Goal: Task Accomplishment & Management: Manage account settings

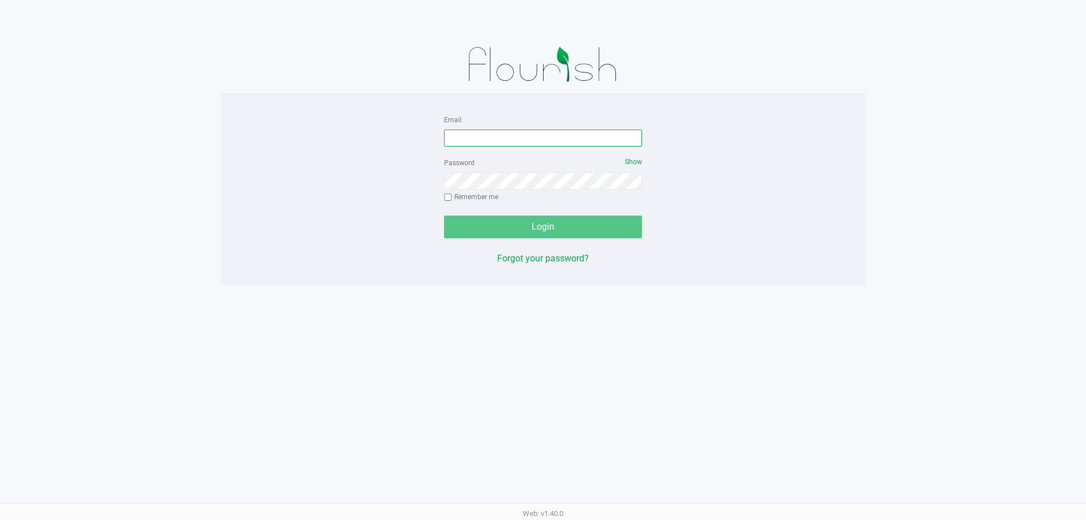
click at [481, 130] on input "Email" at bounding box center [543, 138] width 198 height 17
type input "[EMAIL_ADDRESS][DOMAIN_NAME]"
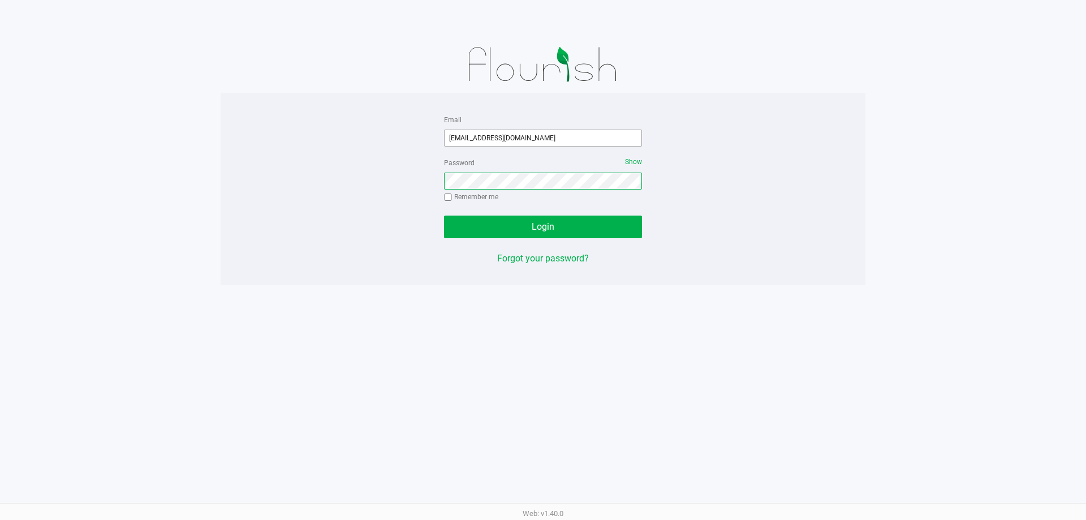
click at [444, 216] on button "Login" at bounding box center [543, 227] width 198 height 23
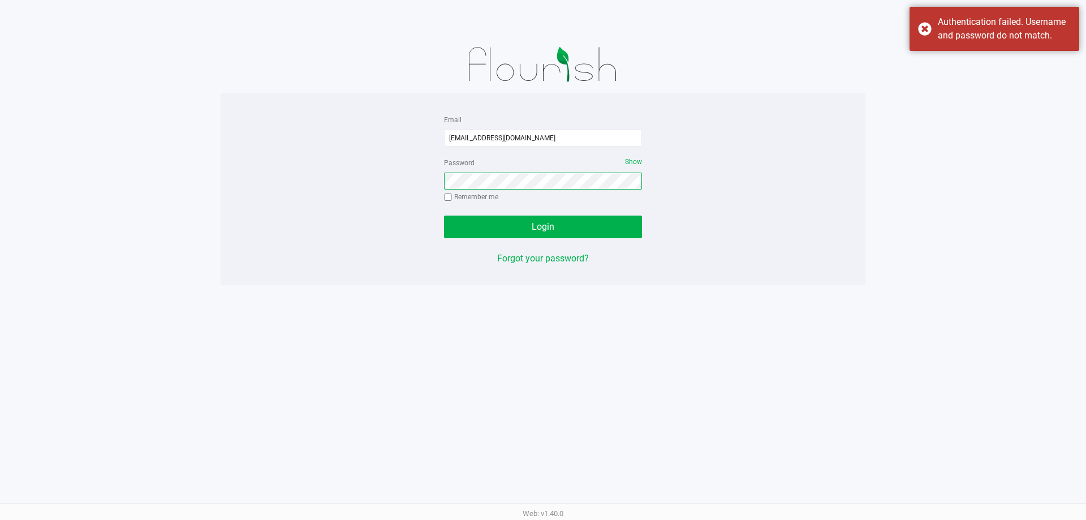
click at [444, 216] on button "Login" at bounding box center [543, 227] width 198 height 23
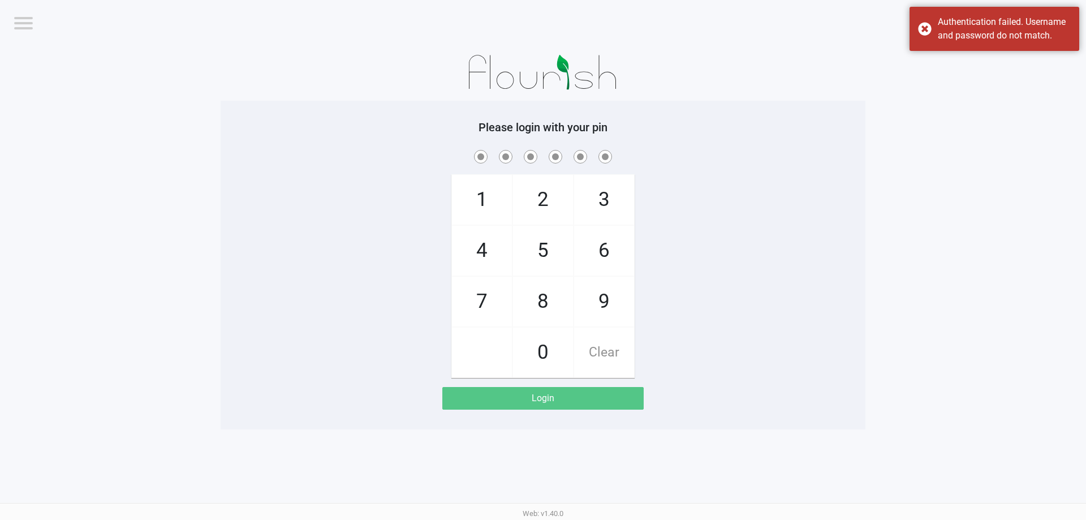
click at [930, 31] on span "[PERSON_NAME][GEOGRAPHIC_DATA]" at bounding box center [985, 22] width 124 height 20
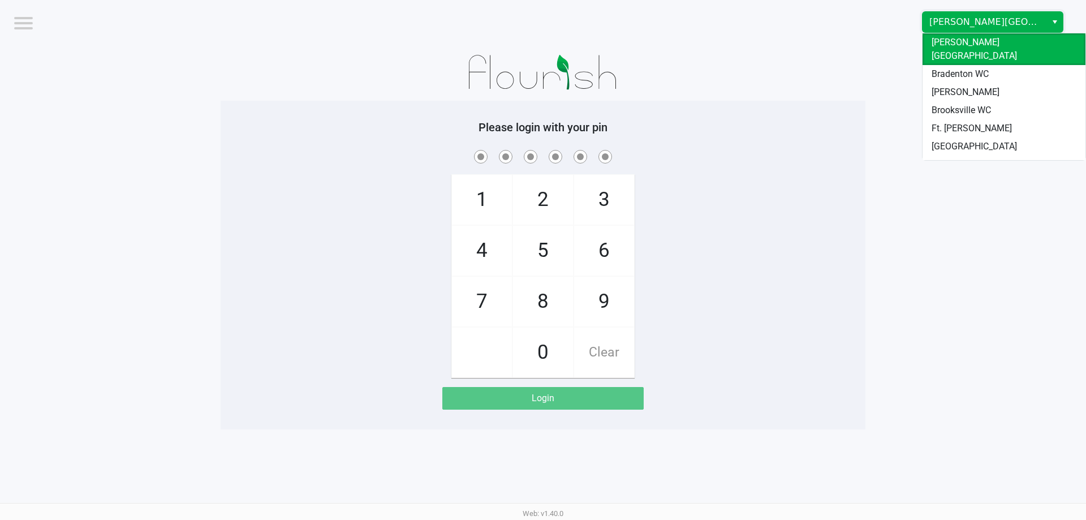
click at [969, 24] on span "[PERSON_NAME][GEOGRAPHIC_DATA]" at bounding box center [985, 22] width 110 height 14
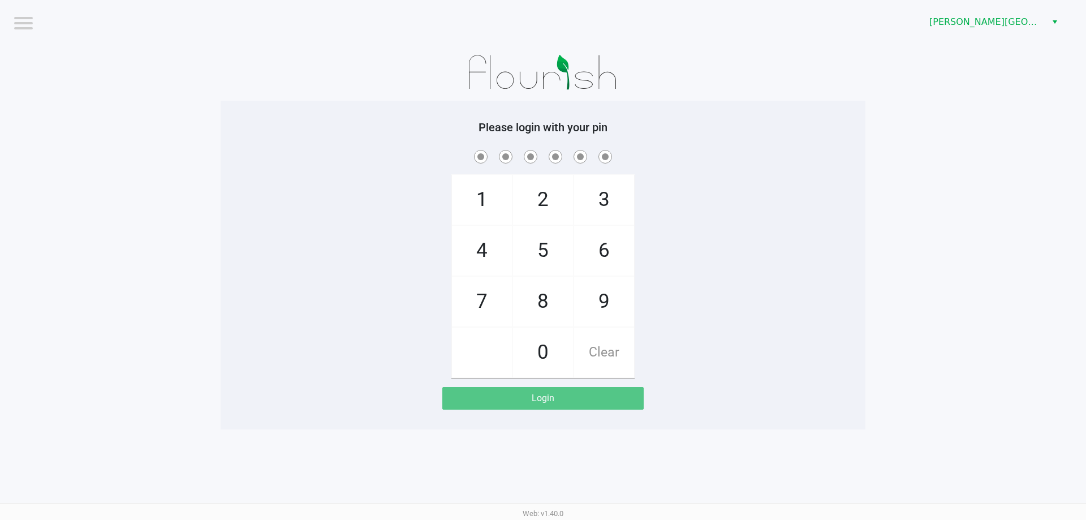
click at [967, 36] on div "[PERSON_NAME][GEOGRAPHIC_DATA]" at bounding box center [819, 22] width 535 height 44
click at [964, 24] on span "[PERSON_NAME][GEOGRAPHIC_DATA]" at bounding box center [985, 22] width 110 height 14
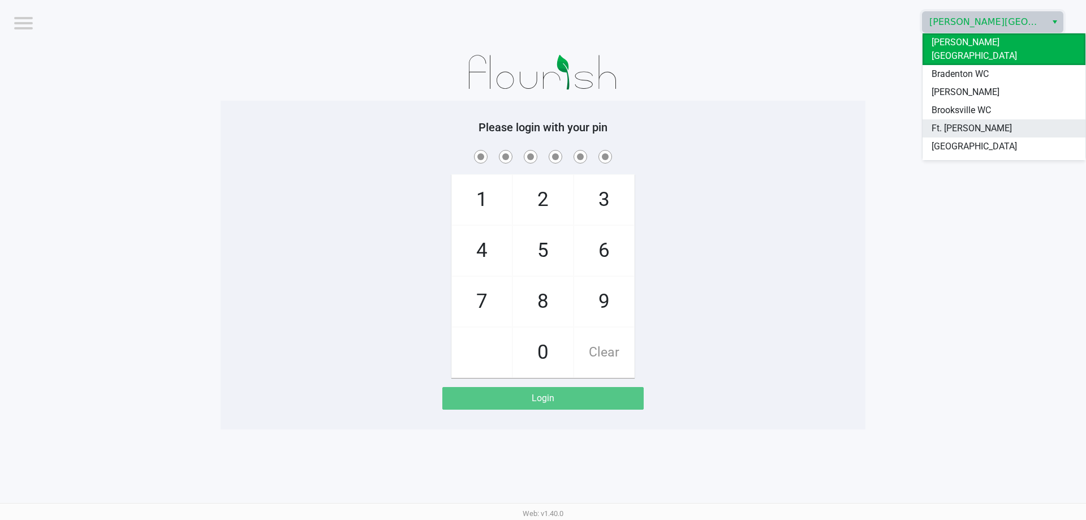
click at [968, 122] on span "Ft. [PERSON_NAME]" at bounding box center [972, 129] width 80 height 14
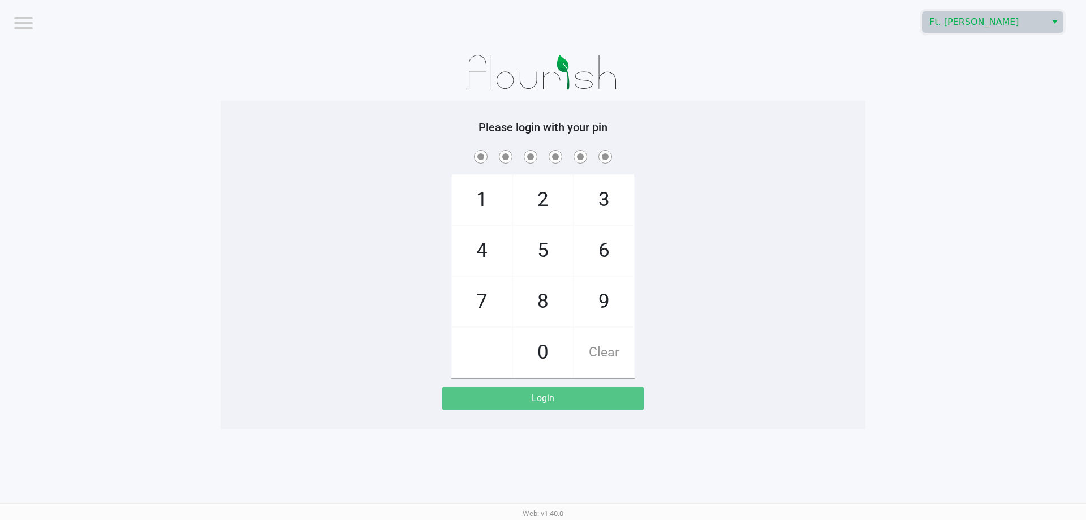
click at [896, 103] on app-pos-login-wrapper "Logout Ft. [PERSON_NAME] Please login with your pin 1 4 7 2 5 8 0 3 6 9 Clear L…" at bounding box center [543, 214] width 1086 height 429
checkbox input "true"
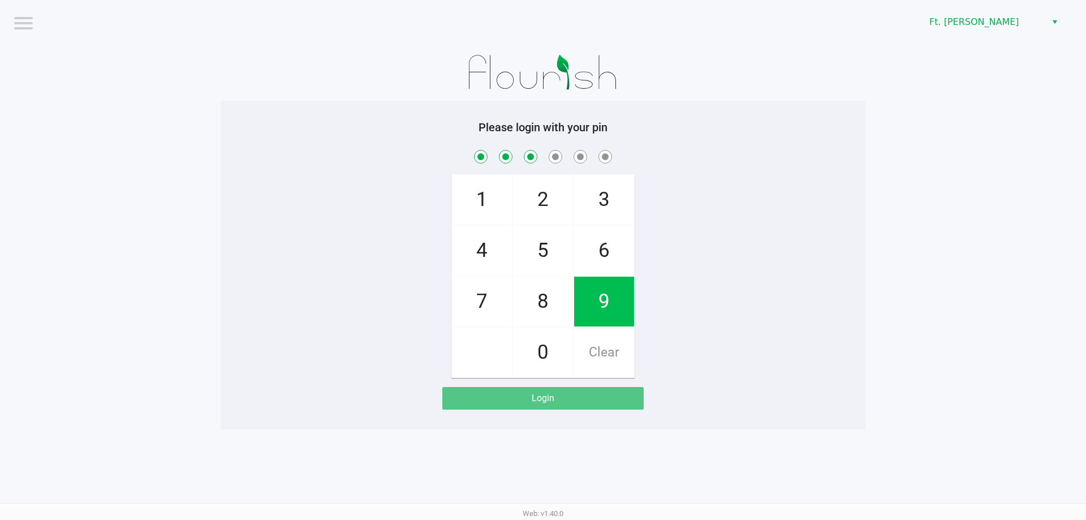
checkbox input "true"
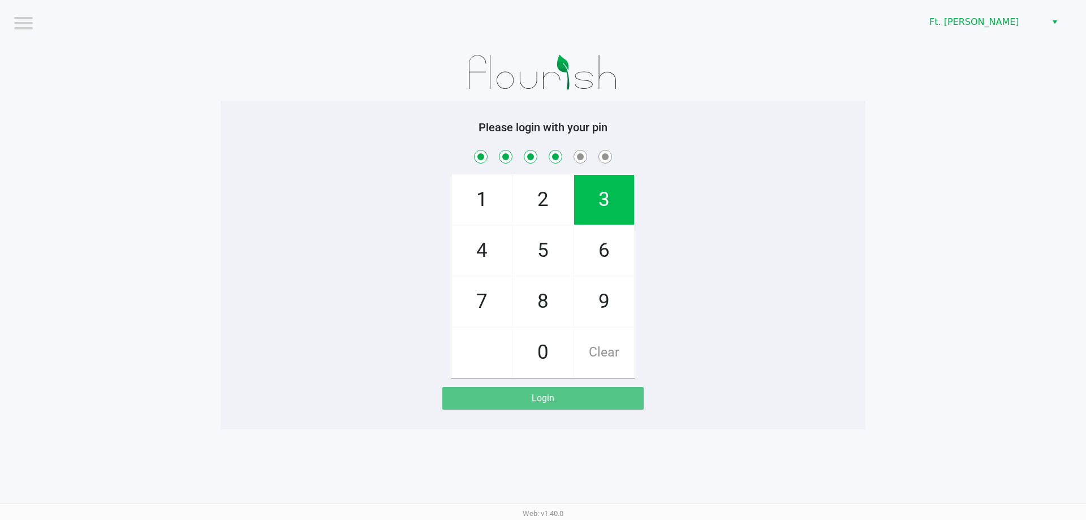
checkbox input "true"
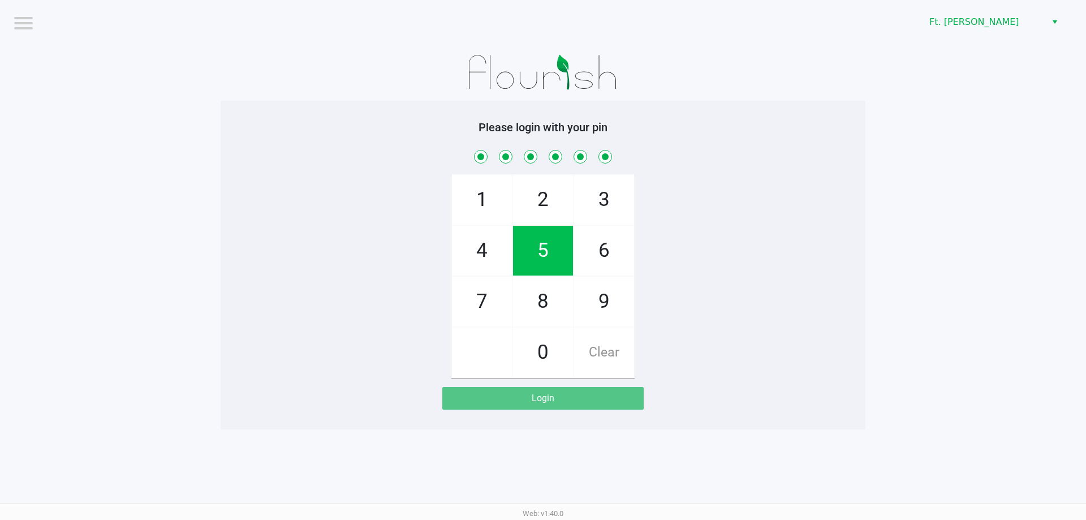
checkbox input "true"
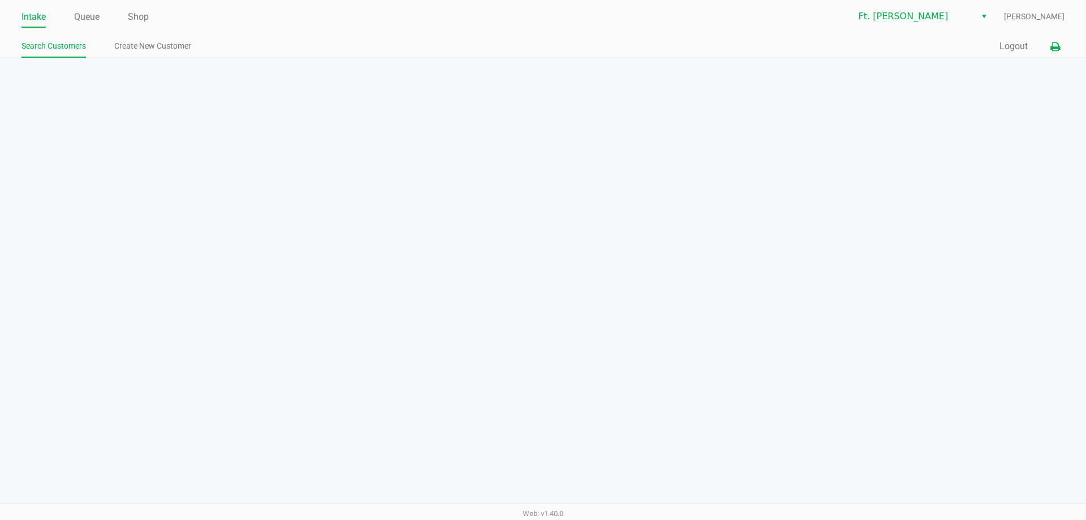
click at [1046, 51] on button at bounding box center [1055, 46] width 19 height 21
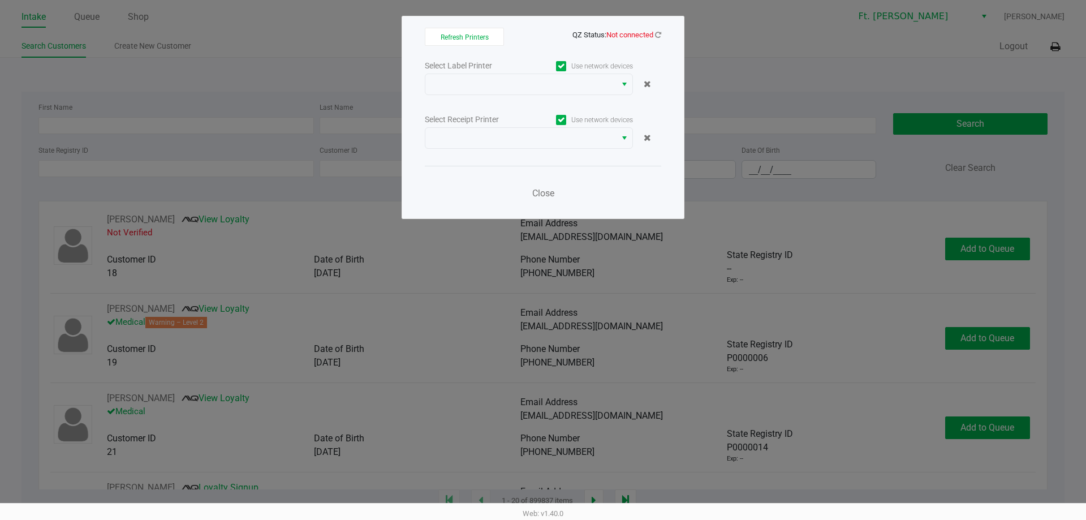
click at [661, 35] on div "Refresh Printers QZ Status: Not connected Select Label Printer Use network devi…" at bounding box center [543, 117] width 283 height 203
click at [657, 34] on icon at bounding box center [658, 34] width 6 height 7
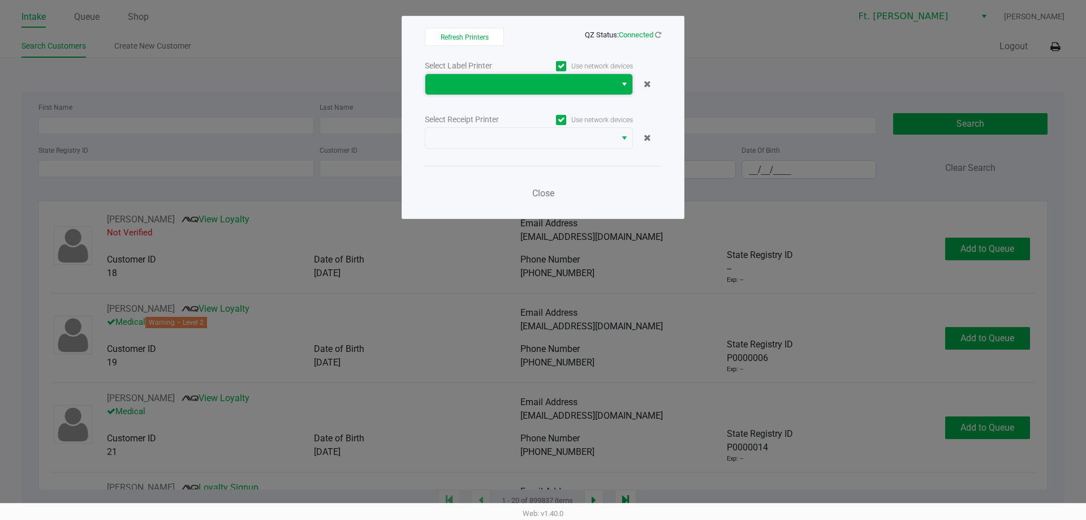
click at [554, 81] on span at bounding box center [520, 85] width 177 height 14
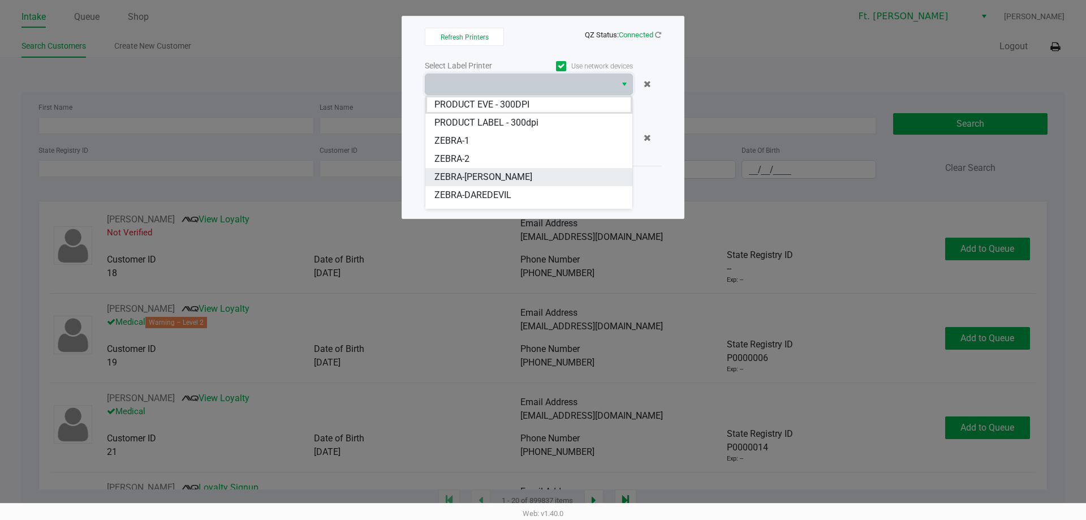
click at [485, 176] on span "ZEBRA-[PERSON_NAME]" at bounding box center [484, 177] width 98 height 14
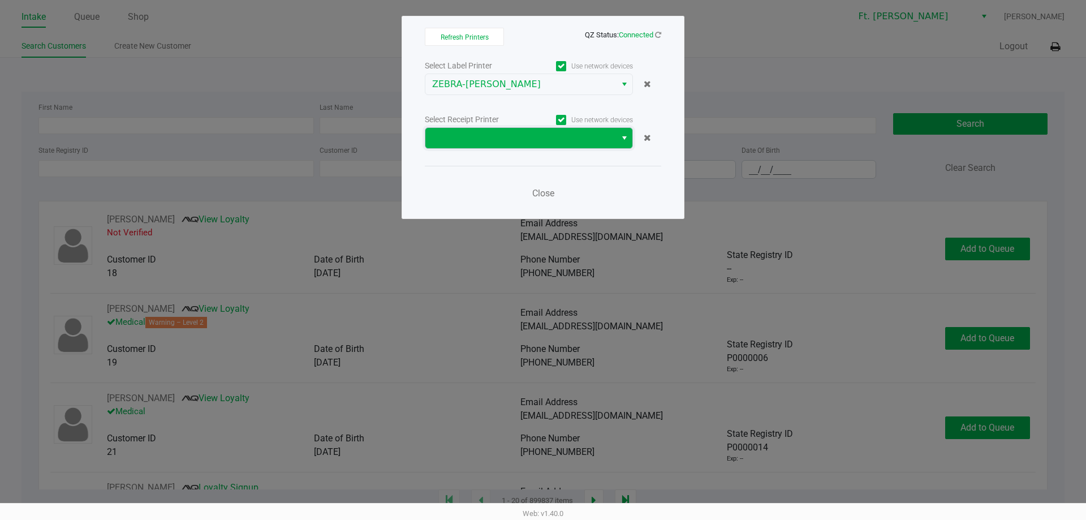
click at [495, 143] on span at bounding box center [520, 138] width 177 height 14
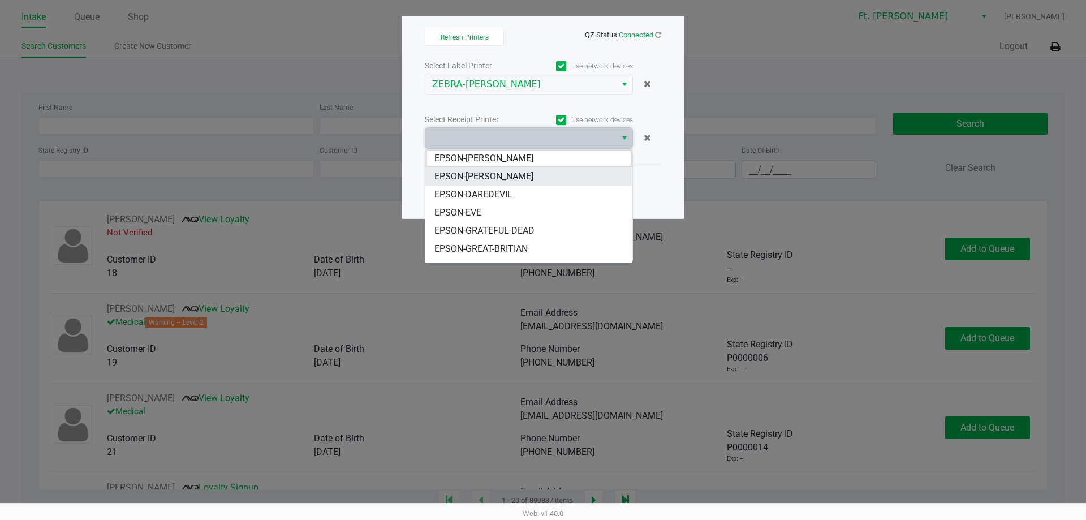
click at [503, 180] on span "EPSON-[PERSON_NAME]" at bounding box center [484, 177] width 99 height 14
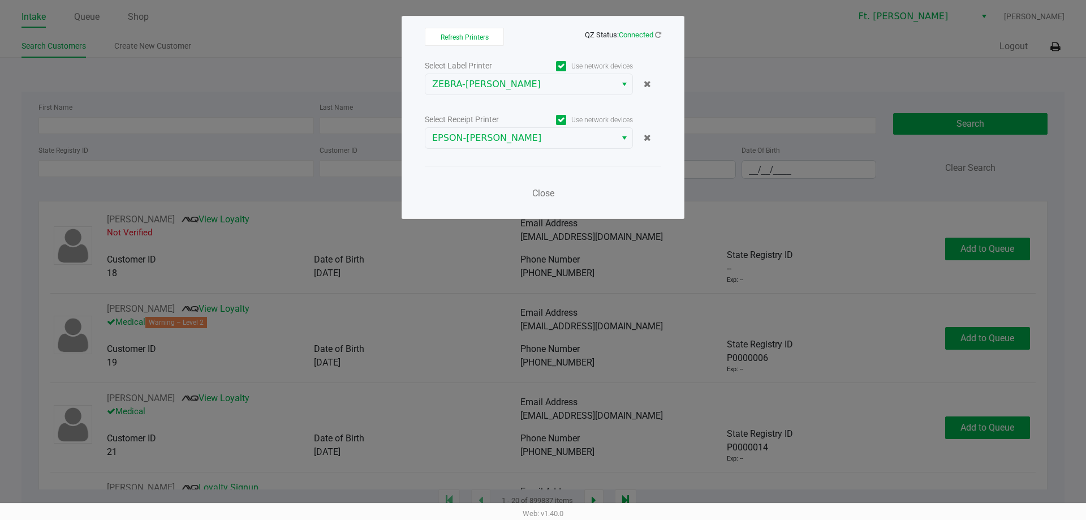
click at [489, 179] on div "Close" at bounding box center [543, 186] width 237 height 41
click at [538, 191] on span "Close" at bounding box center [543, 193] width 22 height 11
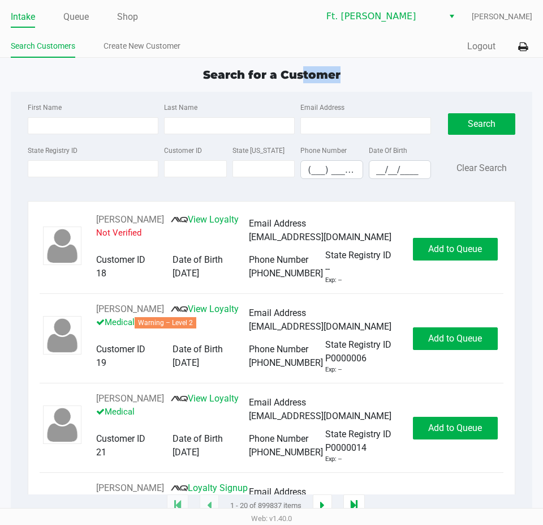
drag, startPoint x: 304, startPoint y: 67, endPoint x: 346, endPoint y: 66, distance: 41.9
click at [346, 66] on app-point-of-sale "Intake Queue Shop Ft. [PERSON_NAME] [PERSON_NAME] Search Customers Create New C…" at bounding box center [271, 253] width 543 height 506
drag, startPoint x: 356, startPoint y: 66, endPoint x: 289, endPoint y: 68, distance: 67.9
click at [289, 68] on app-point-of-sale "Intake Queue Shop Ft. [PERSON_NAME] [PERSON_NAME] Search Customers Create New C…" at bounding box center [271, 253] width 543 height 506
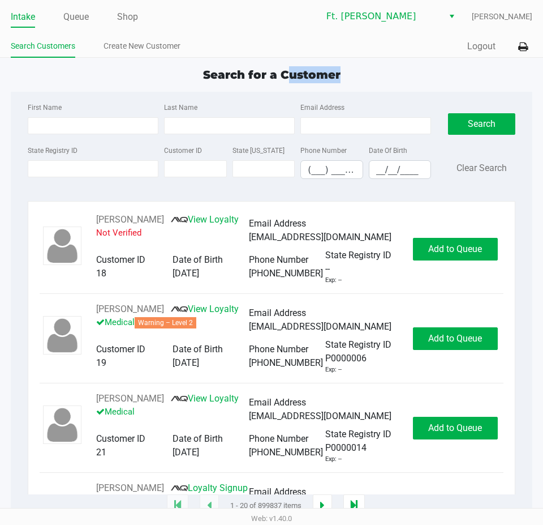
click at [289, 68] on span "Search for a Customer" at bounding box center [271, 75] width 137 height 14
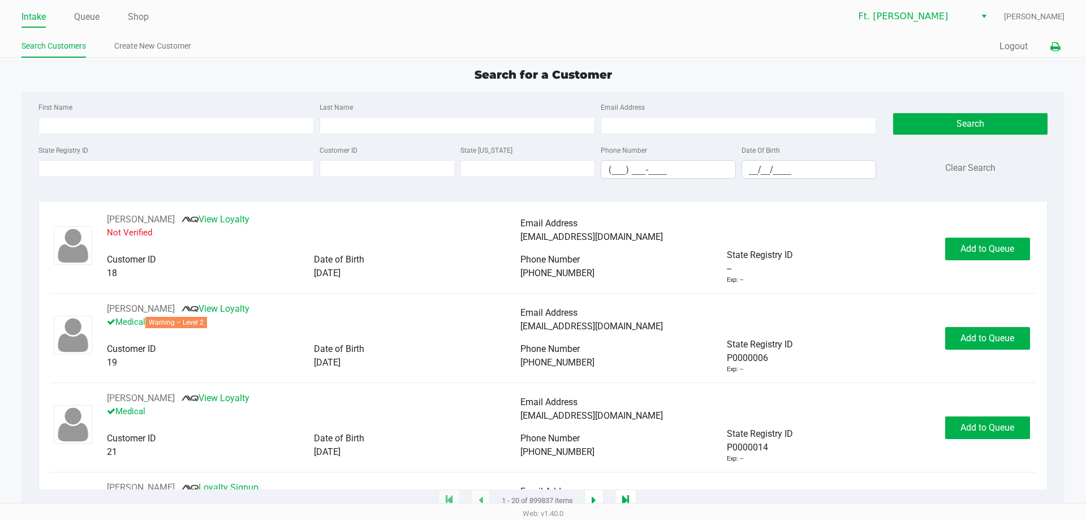
click at [1054, 40] on button at bounding box center [1055, 46] width 19 height 21
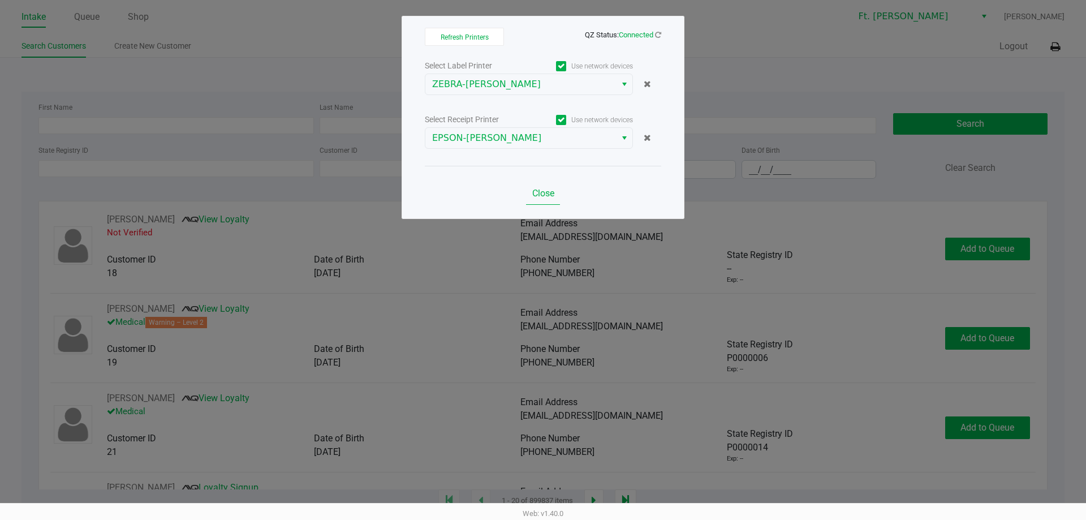
click at [543, 196] on span "Close" at bounding box center [543, 193] width 22 height 11
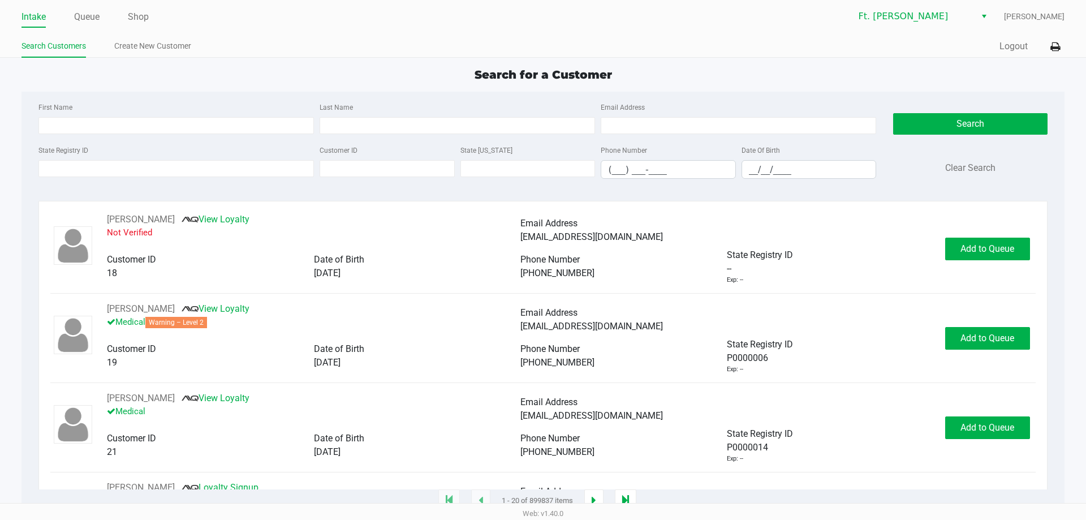
click at [591, 89] on div "Search for a Customer First Name Last Name Email Address State Registry ID Cust…" at bounding box center [543, 283] width 1043 height 435
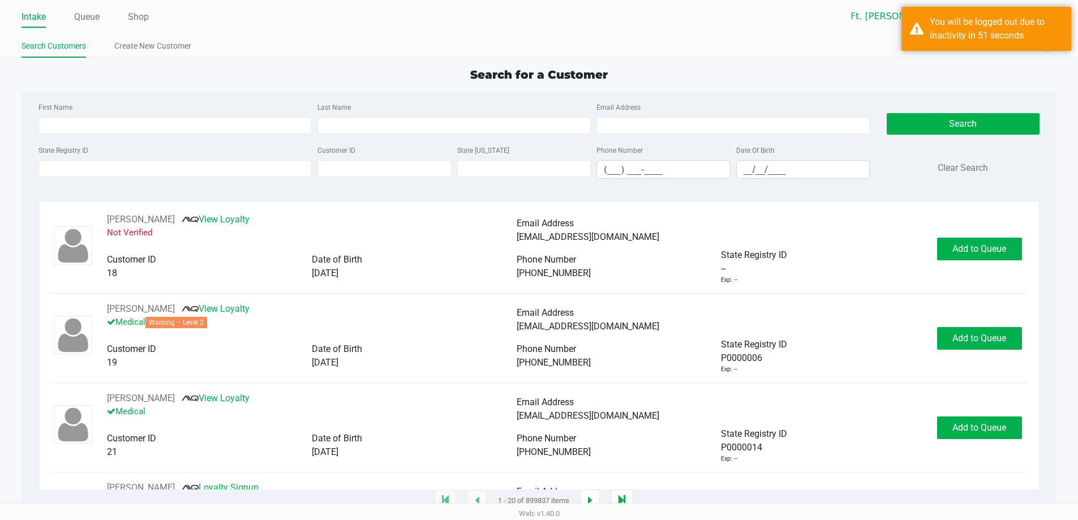
click at [910, 80] on div "Search for a Customer" at bounding box center [539, 74] width 1052 height 17
click at [1011, 34] on div "You will be logged out due to inactivity in 51 seconds" at bounding box center [996, 28] width 133 height 27
click at [984, 37] on div "You will be logged out due to inactivity in 51 seconds" at bounding box center [996, 28] width 133 height 27
click at [977, 104] on div "Search Clear Search" at bounding box center [963, 144] width 153 height 88
click at [964, 37] on div "You will be logged out due to inactivity in 51 seconds" at bounding box center [996, 28] width 133 height 27
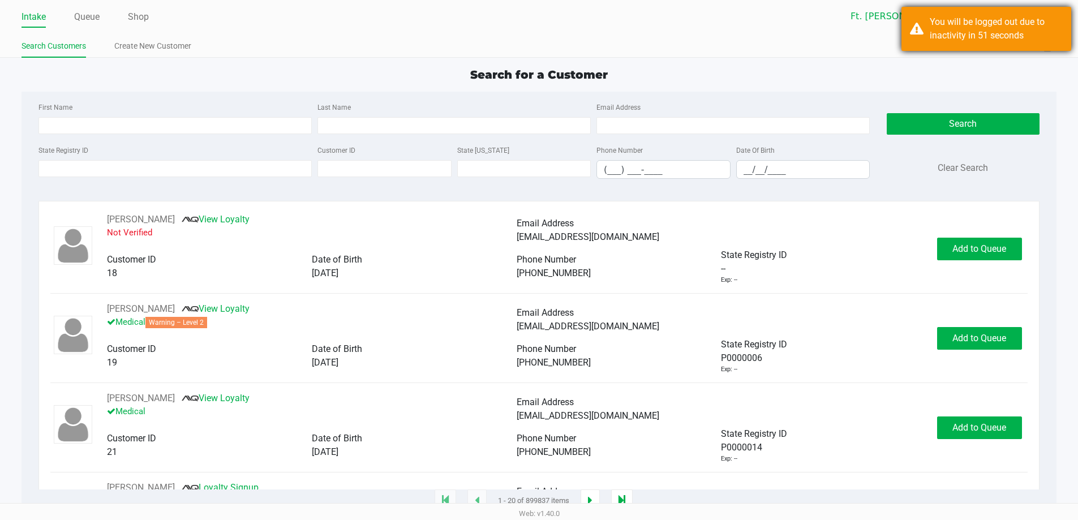
drag, startPoint x: 956, startPoint y: 43, endPoint x: 956, endPoint y: 49, distance: 5.7
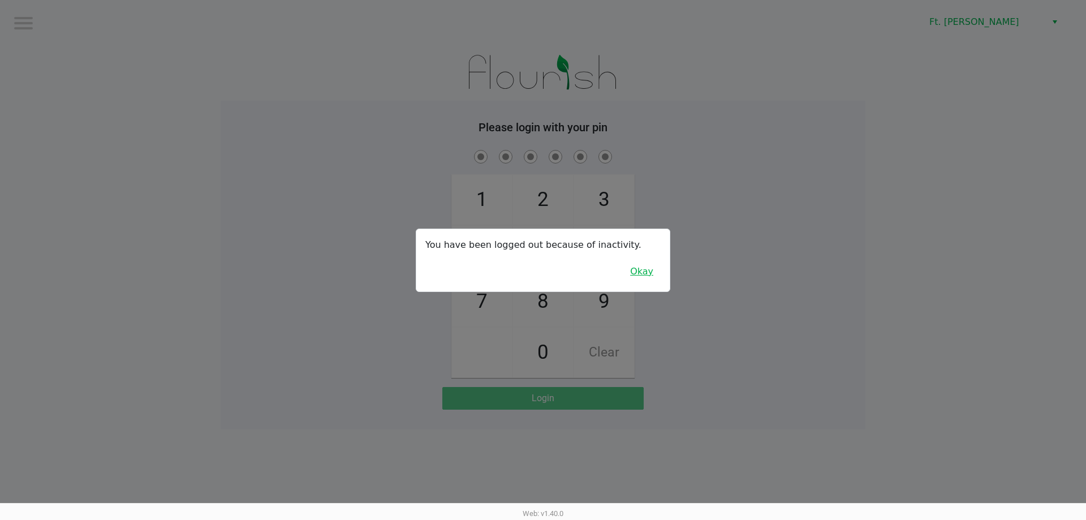
click at [642, 278] on button "Okay" at bounding box center [642, 272] width 38 height 22
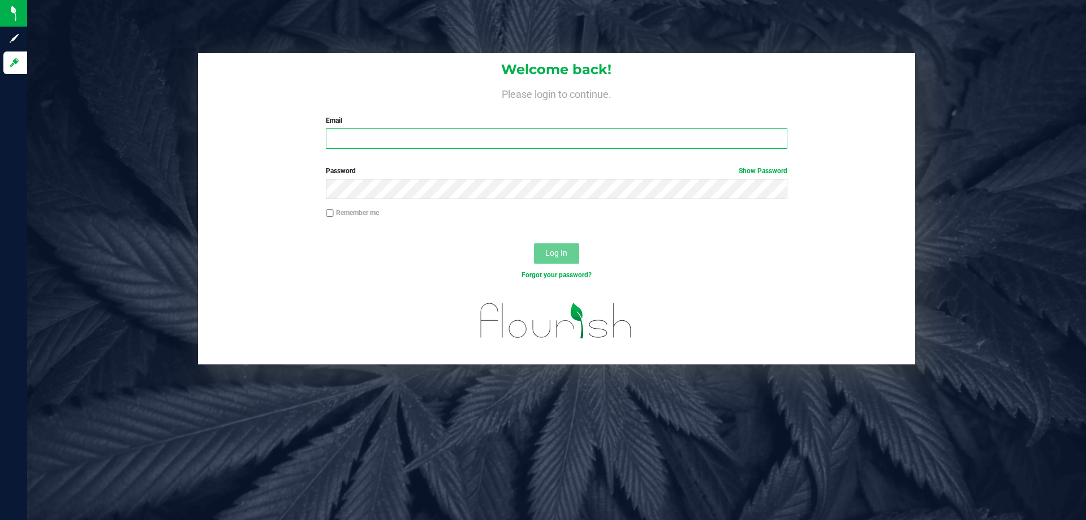
click at [403, 145] on input "Email" at bounding box center [556, 138] width 461 height 20
type input "gperry@liveparallel.com"
click at [534, 243] on button "Log In" at bounding box center [556, 253] width 45 height 20
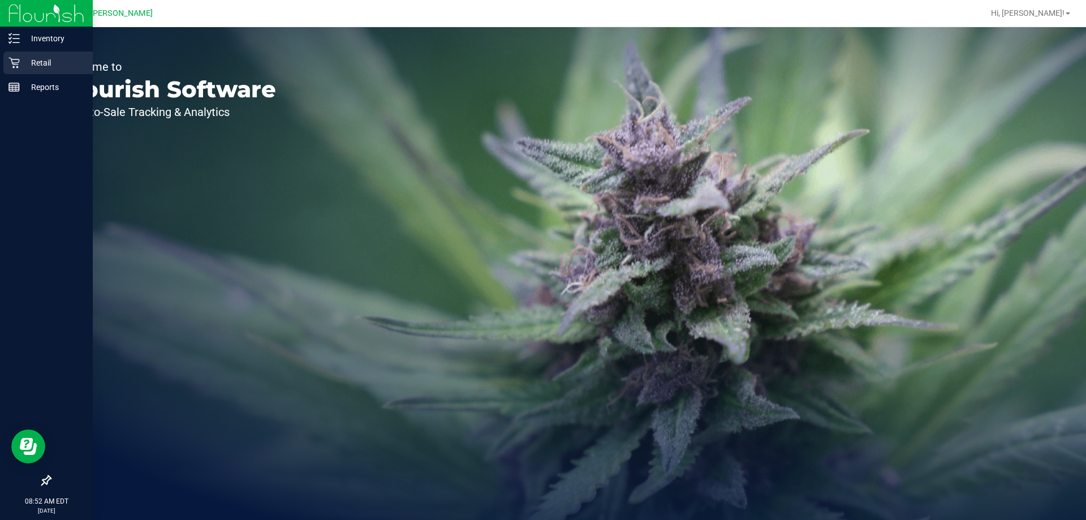
click at [22, 59] on p "Retail" at bounding box center [54, 63] width 68 height 14
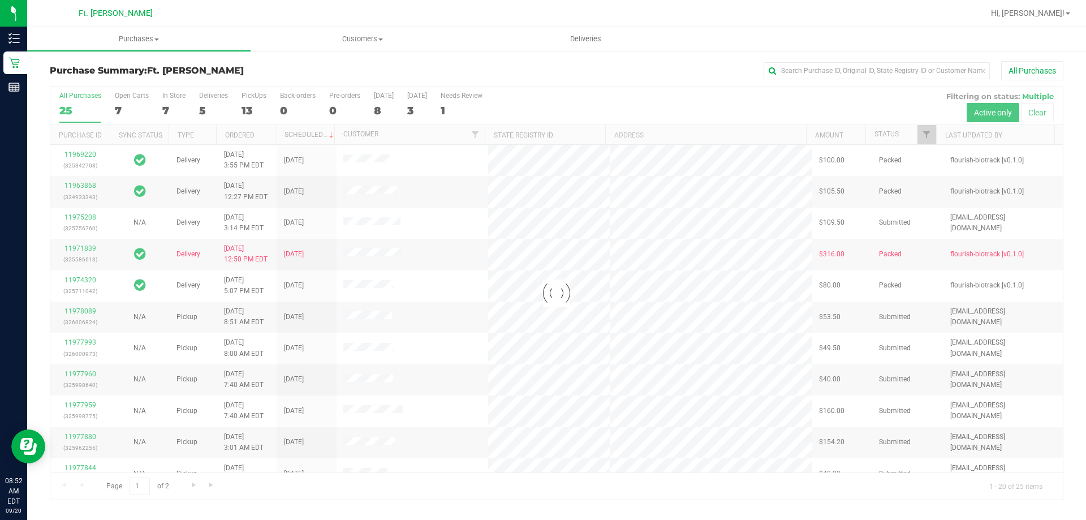
click at [216, 98] on div at bounding box center [556, 293] width 1013 height 412
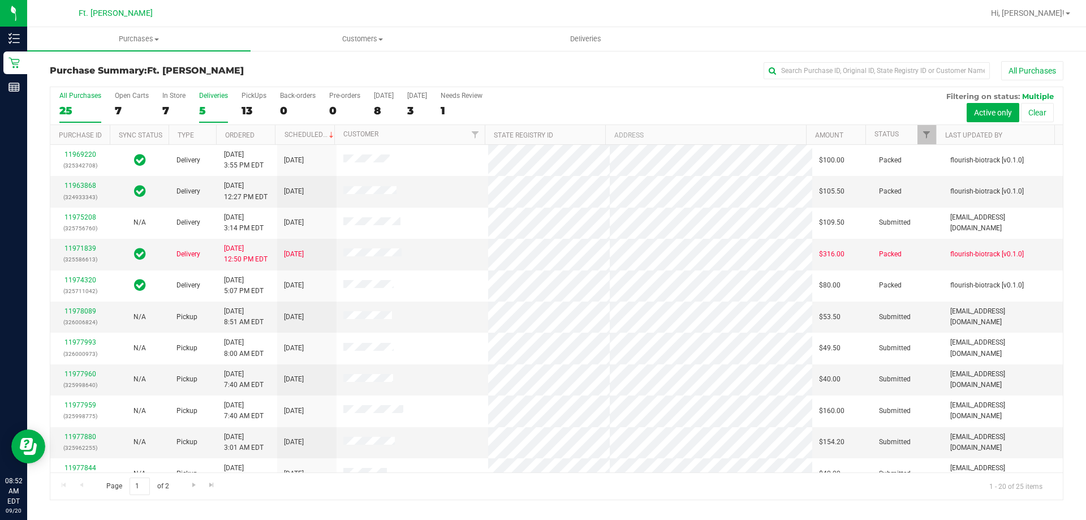
click at [219, 103] on label "Deliveries 5" at bounding box center [213, 107] width 29 height 31
click at [0, 0] on input "Deliveries 5" at bounding box center [0, 0] width 0 height 0
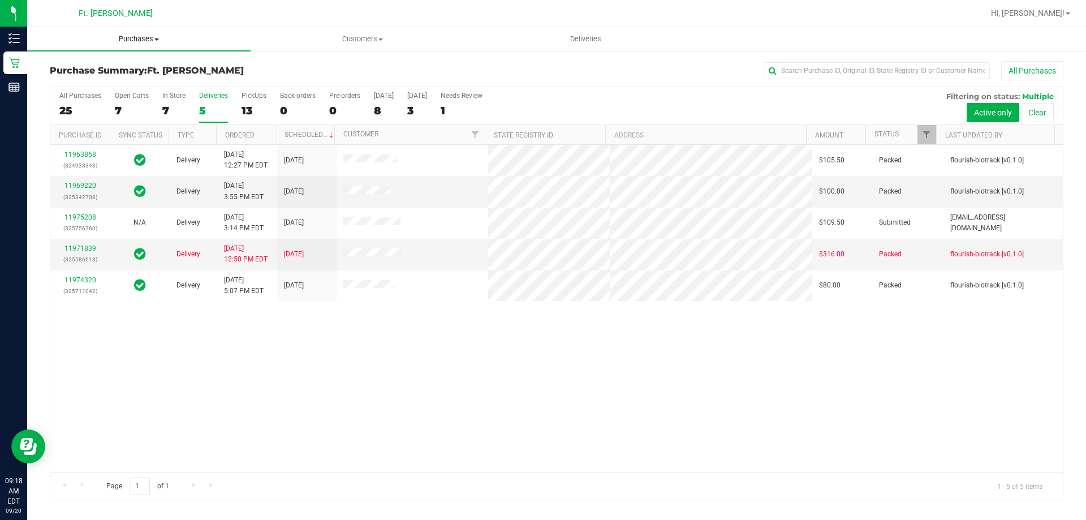
click at [157, 37] on span "Purchases" at bounding box center [138, 39] width 223 height 10
click at [155, 81] on li "Fulfillment" at bounding box center [138, 82] width 223 height 14
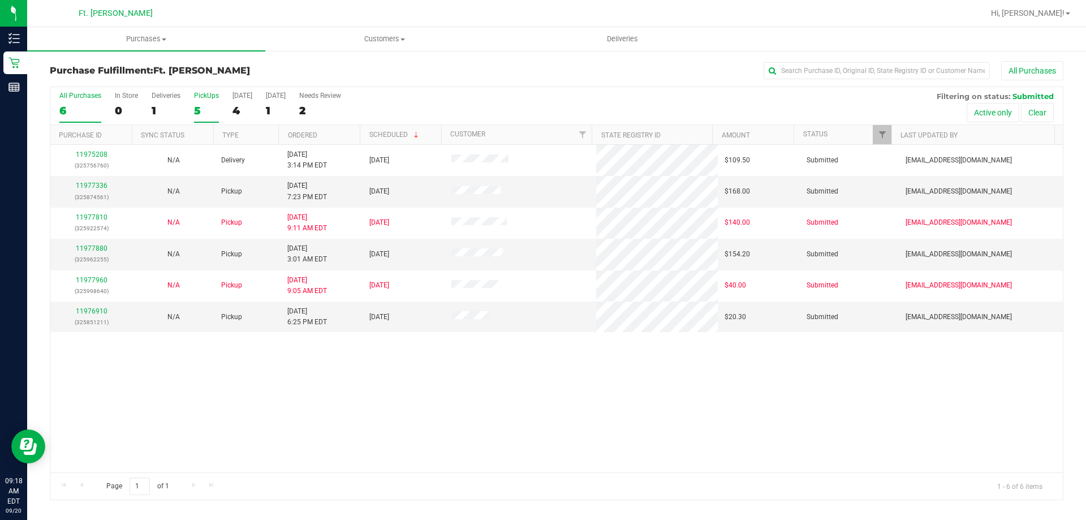
click at [216, 103] on label "PickUps 5" at bounding box center [206, 107] width 25 height 31
click at [0, 0] on input "PickUps 5" at bounding box center [0, 0] width 0 height 0
